Goal: Information Seeking & Learning: Learn about a topic

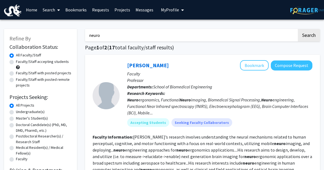
click at [100, 9] on link "Requests" at bounding box center [100, 9] width 22 height 19
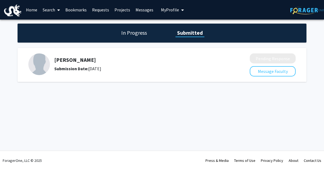
click at [90, 59] on h5 "[PERSON_NAME]" at bounding box center [137, 60] width 167 height 6
click at [144, 13] on link "Messages" at bounding box center [144, 9] width 23 height 19
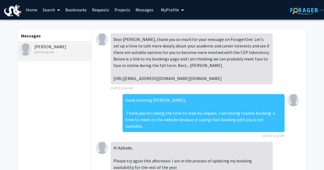
click at [33, 10] on link "Home" at bounding box center [31, 9] width 17 height 19
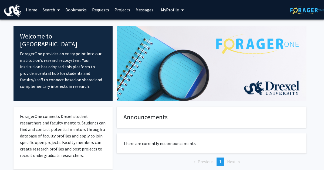
click at [50, 8] on link "Search" at bounding box center [51, 9] width 23 height 19
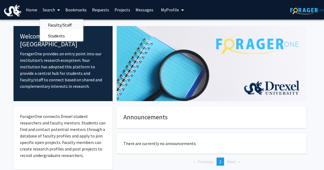
click at [58, 25] on span "Faculty/Staff" at bounding box center [60, 24] width 40 height 11
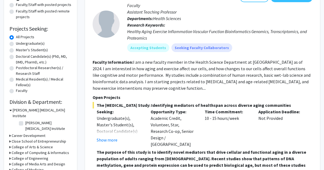
scroll to position [69, 0]
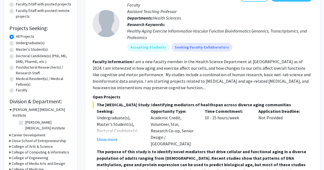
click at [38, 45] on label "Undergraduate(s)" at bounding box center [30, 43] width 29 height 6
click at [19, 44] on input "Undergraduate(s)" at bounding box center [18, 42] width 4 height 4
radio input "true"
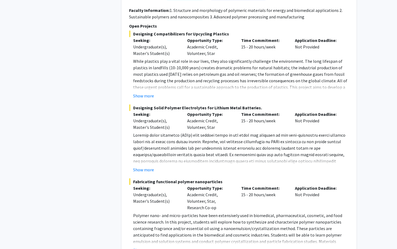
scroll to position [2351, 0]
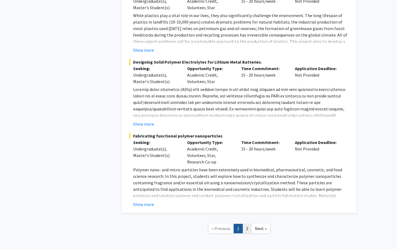
click at [247, 169] on link "2" at bounding box center [247, 228] width 9 height 9
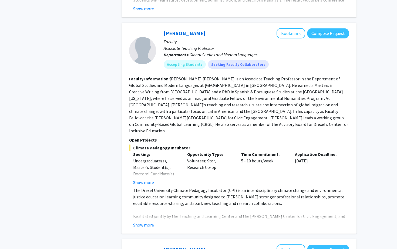
scroll to position [354, 0]
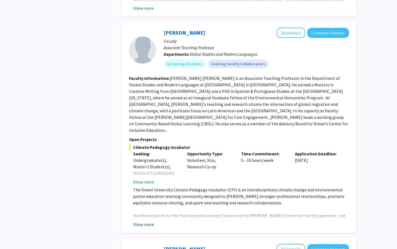
click at [150, 169] on button "Show more" at bounding box center [143, 224] width 21 height 6
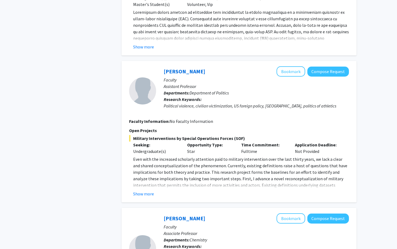
scroll to position [1536, 0]
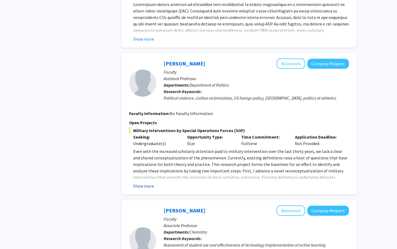
click at [145, 169] on button "Show more" at bounding box center [143, 185] width 21 height 6
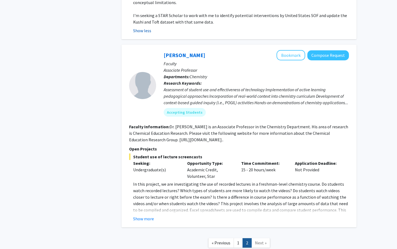
scroll to position [1751, 0]
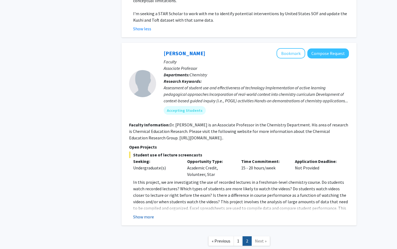
click at [145, 169] on button "Show more" at bounding box center [143, 216] width 21 height 6
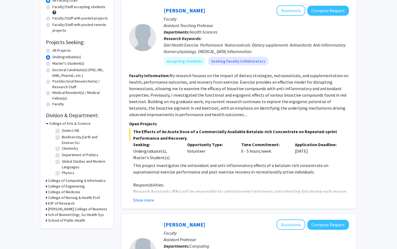
scroll to position [45, 0]
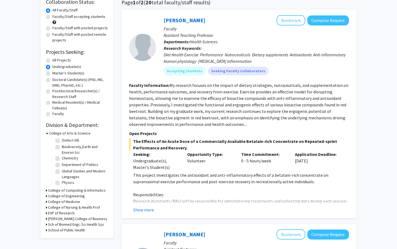
click at [79, 169] on h3 "College of Nursing & Health Prof" at bounding box center [74, 207] width 52 height 6
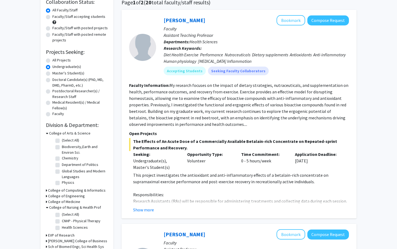
click at [62, 169] on label "(Select All)" at bounding box center [70, 214] width 17 height 6
click at [62, 169] on input "(Select All)" at bounding box center [64, 213] width 4 height 4
checkbox input "true"
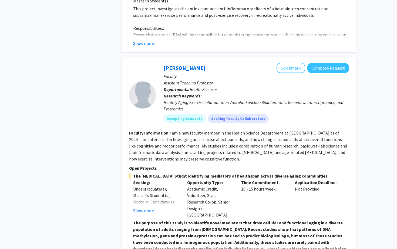
scroll to position [208, 0]
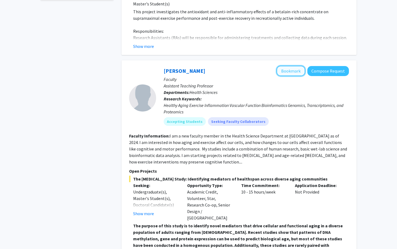
click at [288, 73] on button "Bookmark" at bounding box center [291, 71] width 29 height 10
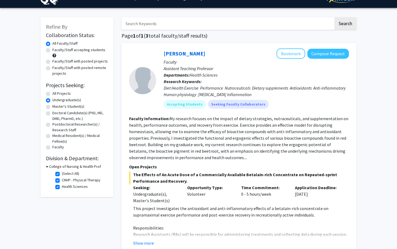
scroll to position [0, 0]
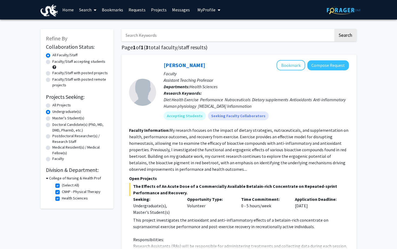
click at [114, 10] on link "Bookmarks" at bounding box center [112, 9] width 27 height 19
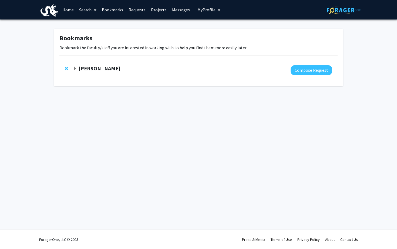
click at [137, 12] on link "Requests" at bounding box center [137, 9] width 22 height 19
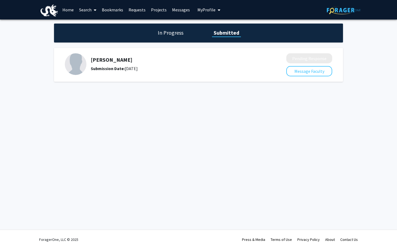
click at [77, 14] on link "Search" at bounding box center [88, 9] width 23 height 19
click at [84, 12] on link "Search" at bounding box center [88, 9] width 23 height 19
click at [85, 9] on link "Search" at bounding box center [88, 9] width 23 height 19
click at [174, 36] on h1 "In Progress" at bounding box center [170, 33] width 29 height 8
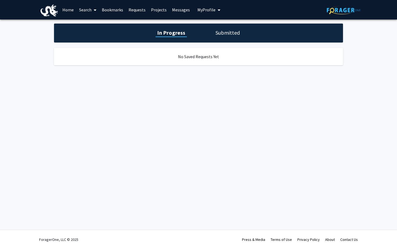
click at [83, 10] on link "Search" at bounding box center [88, 9] width 23 height 19
click at [101, 26] on span "Faculty/Staff" at bounding box center [97, 24] width 40 height 11
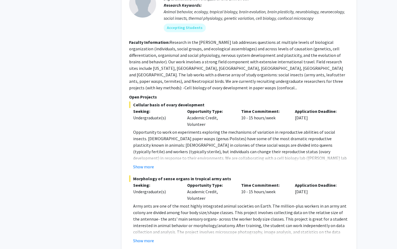
scroll to position [3042, 0]
